Goal: Check status: Check status

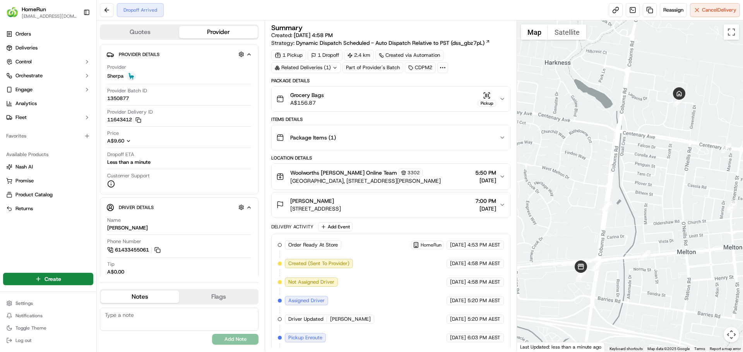
click at [501, 99] on icon "button" at bounding box center [502, 99] width 6 height 6
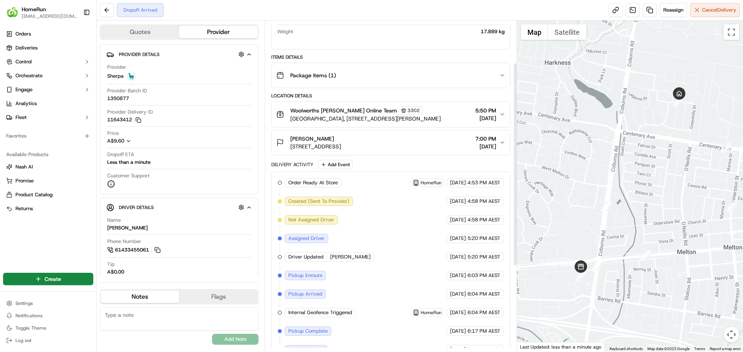
scroll to position [207, 0]
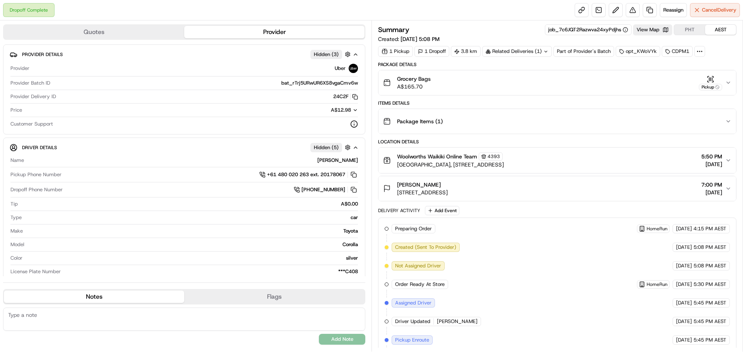
click at [727, 82] on icon "button" at bounding box center [728, 83] width 6 height 6
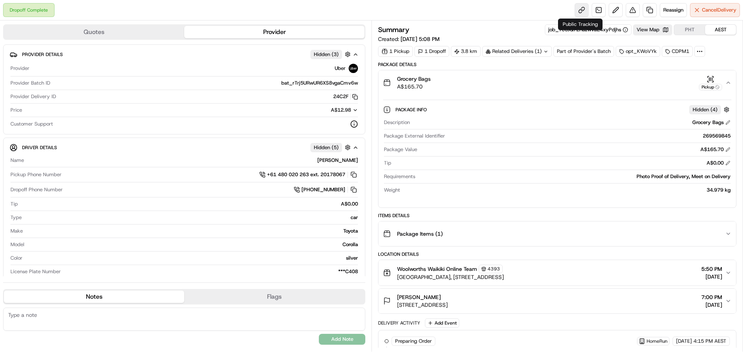
click at [578, 10] on link at bounding box center [581, 10] width 14 height 14
click at [726, 83] on icon "button" at bounding box center [728, 83] width 6 height 6
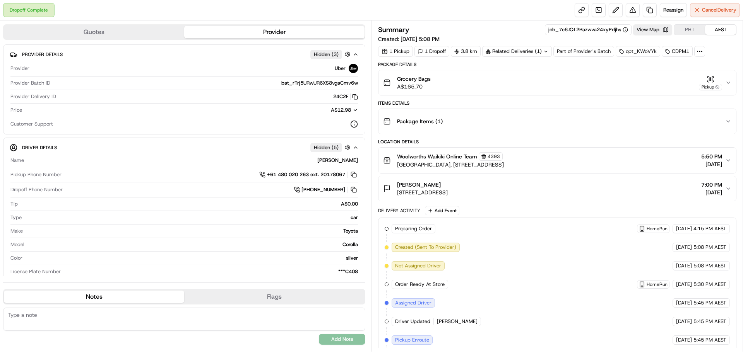
click at [530, 51] on div "Related Deliveries (1)" at bounding box center [517, 51] width 70 height 11
click at [544, 81] on span "269571873" at bounding box center [533, 82] width 28 height 7
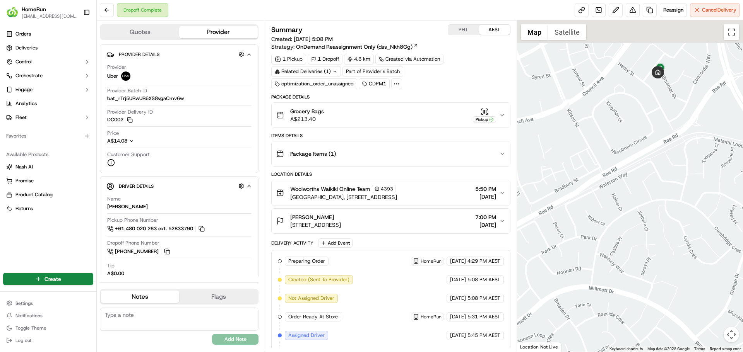
drag, startPoint x: 649, startPoint y: 152, endPoint x: 713, endPoint y: 239, distance: 108.0
click at [713, 239] on div at bounding box center [630, 187] width 226 height 332
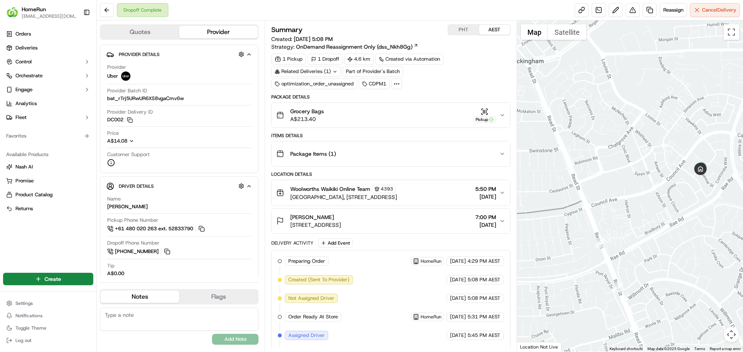
drag, startPoint x: 701, startPoint y: 210, endPoint x: 650, endPoint y: 158, distance: 72.8
click at [650, 158] on div at bounding box center [630, 187] width 226 height 332
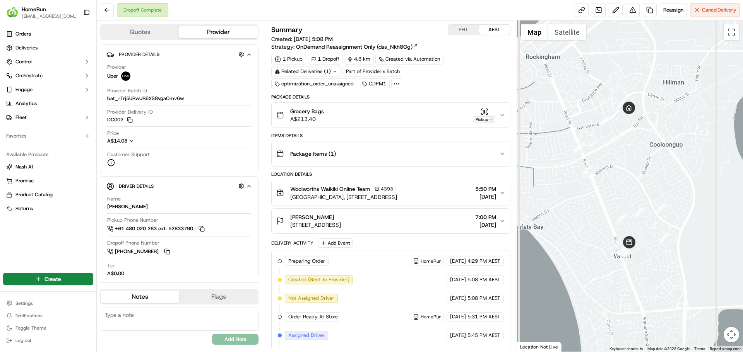
drag, startPoint x: 670, startPoint y: 198, endPoint x: 635, endPoint y: 162, distance: 50.6
click at [635, 162] on div at bounding box center [630, 187] width 226 height 332
